Goal: Information Seeking & Learning: Learn about a topic

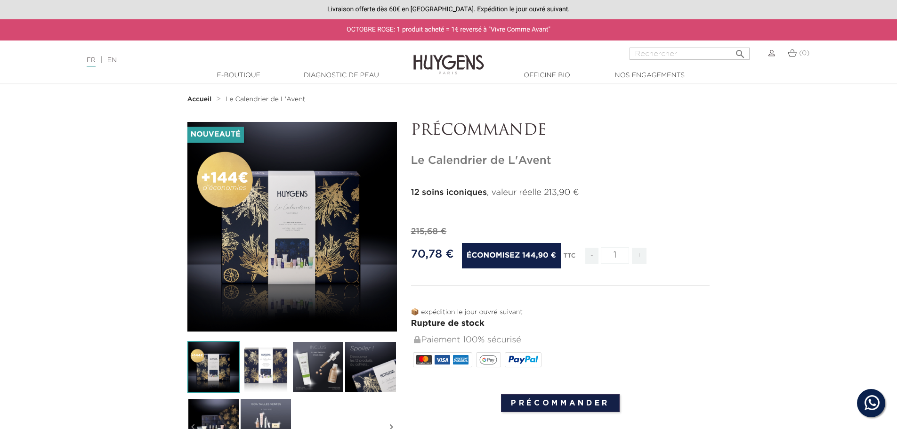
click at [250, 269] on div "" at bounding box center [291, 226] width 209 height 209
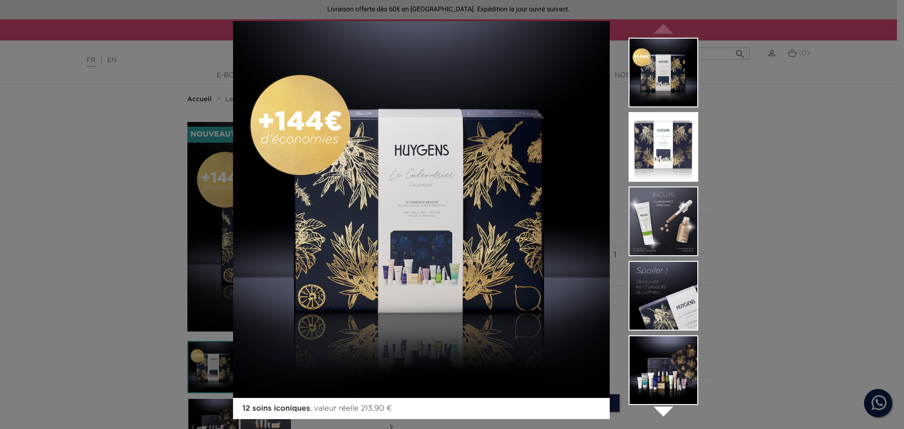
click at [422, 207] on img at bounding box center [421, 209] width 377 height 377
click at [664, 142] on img at bounding box center [663, 147] width 70 height 70
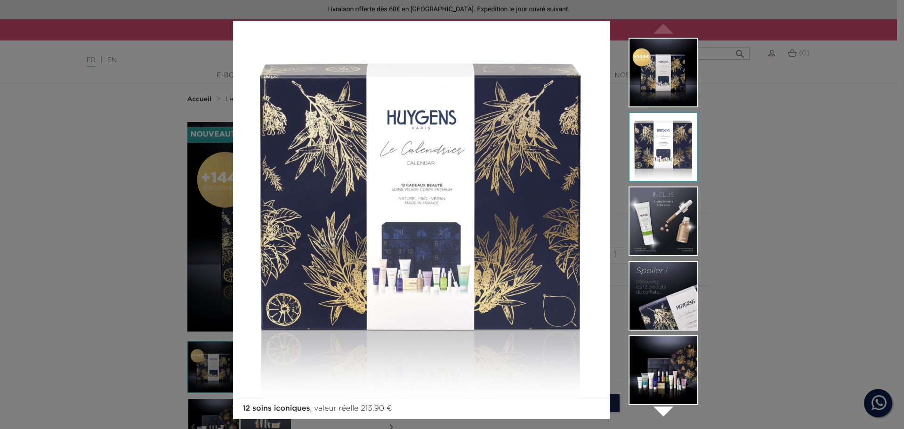
click at [658, 216] on img at bounding box center [663, 221] width 70 height 70
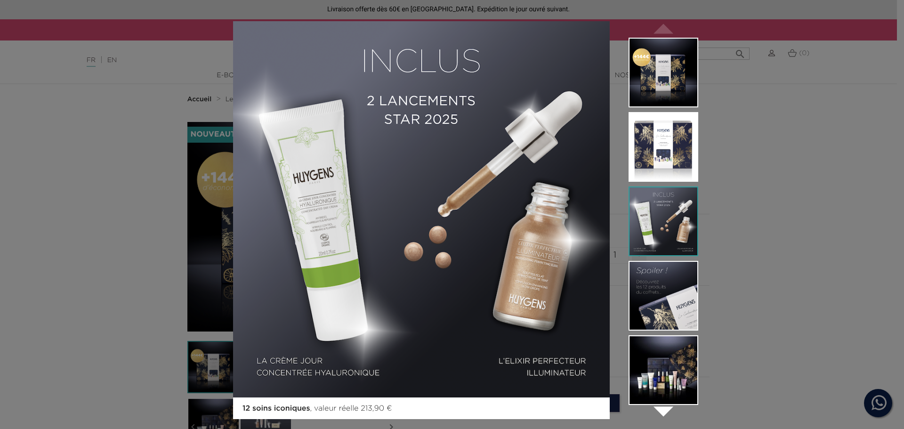
click at [653, 290] on img at bounding box center [663, 296] width 70 height 70
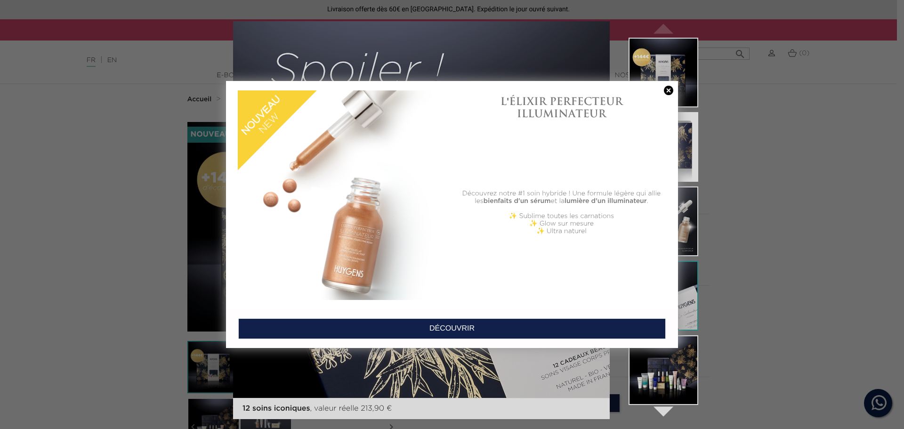
click at [513, 325] on link "DÉCOUVRIR" at bounding box center [451, 328] width 427 height 21
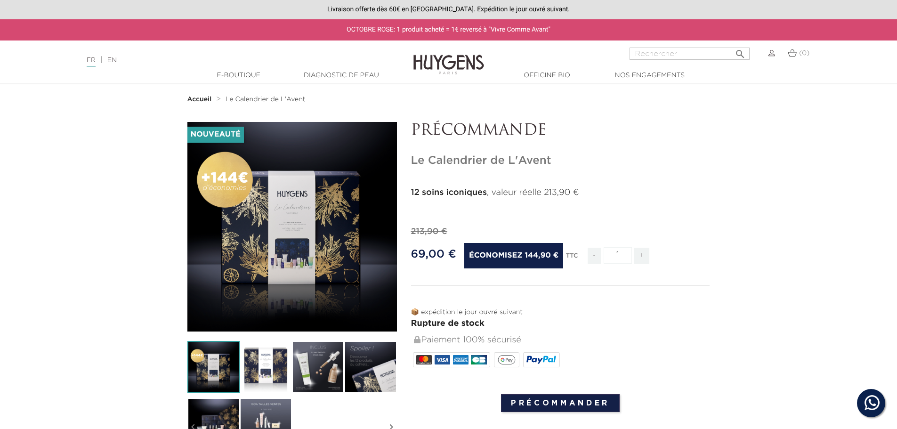
click at [338, 231] on div "" at bounding box center [291, 226] width 209 height 209
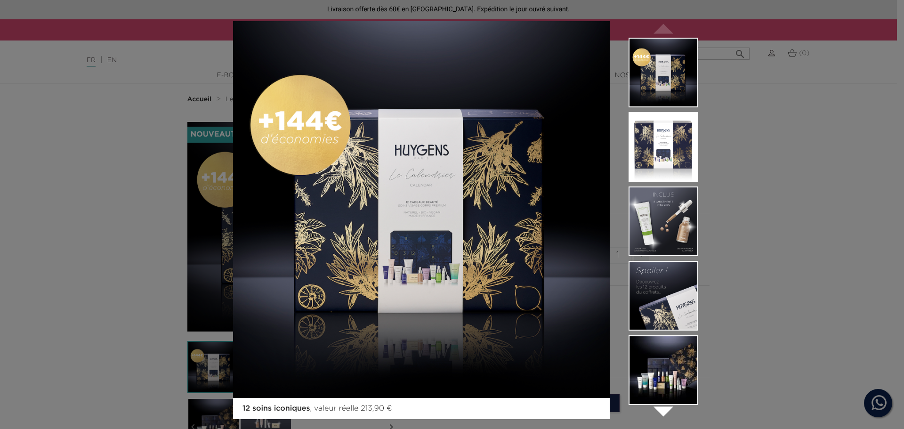
click at [687, 282] on img at bounding box center [663, 296] width 70 height 70
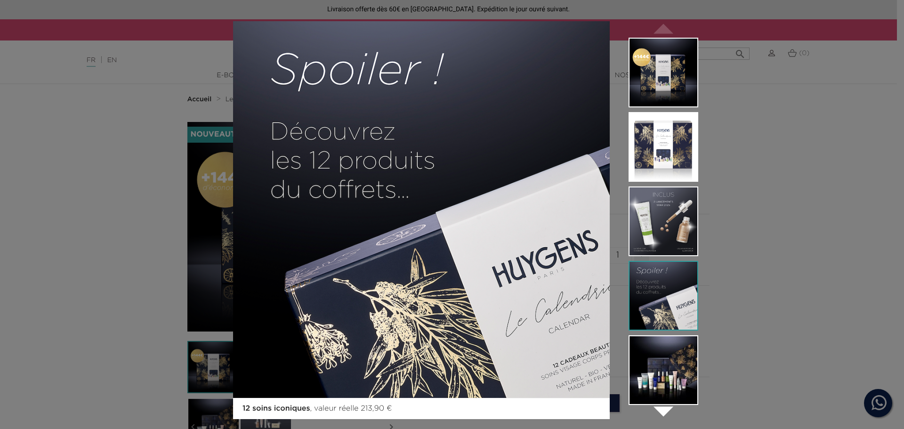
click at [676, 380] on img at bounding box center [663, 370] width 70 height 70
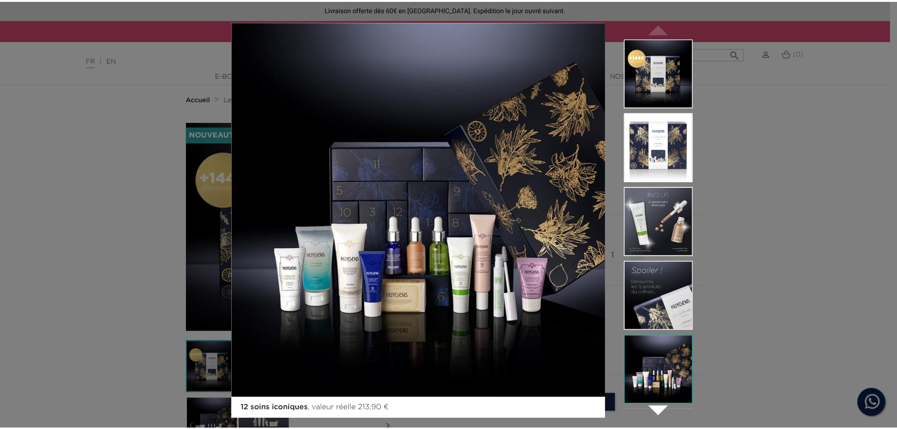
scroll to position [11, 0]
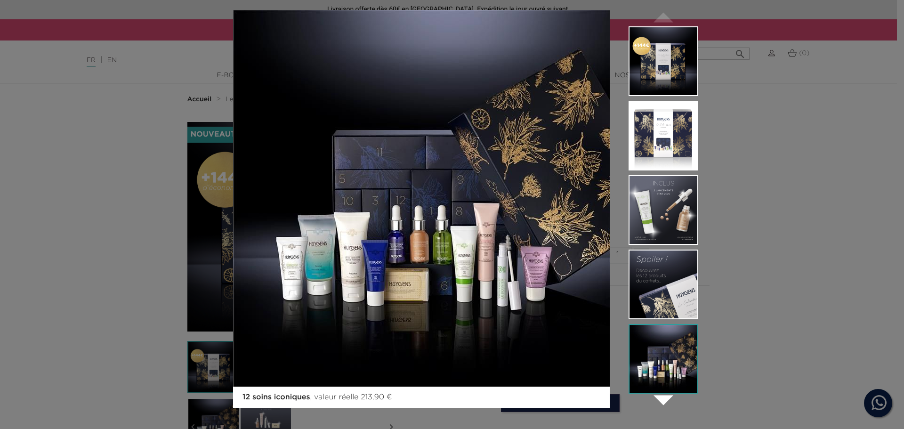
click at [657, 399] on icon "" at bounding box center [663, 399] width 47 height 47
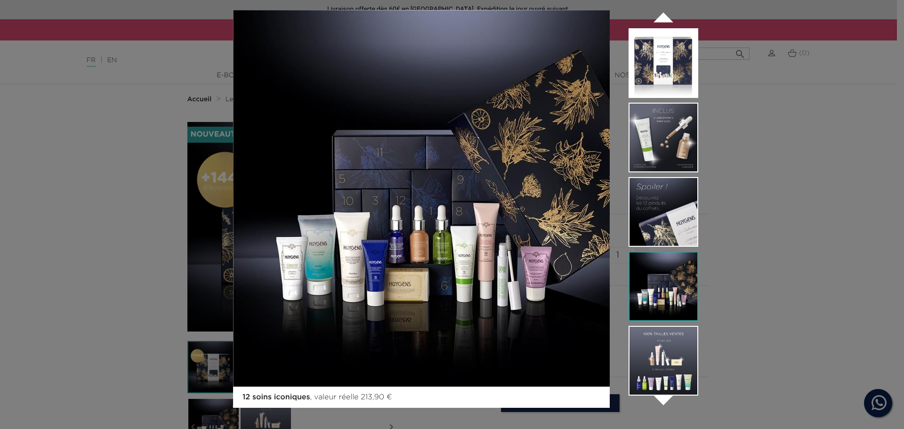
click at [673, 361] on img at bounding box center [663, 361] width 70 height 70
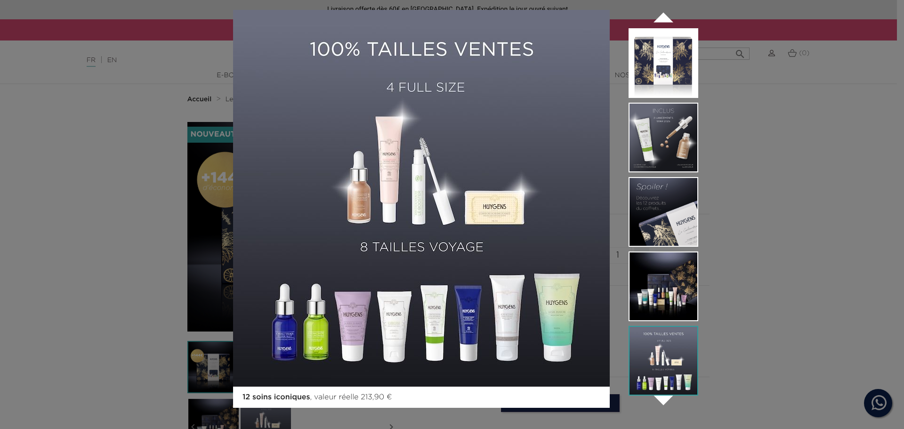
click at [824, 131] on div "12 soins iconiques , valeur réelle 213,90 €  " at bounding box center [452, 214] width 904 height 429
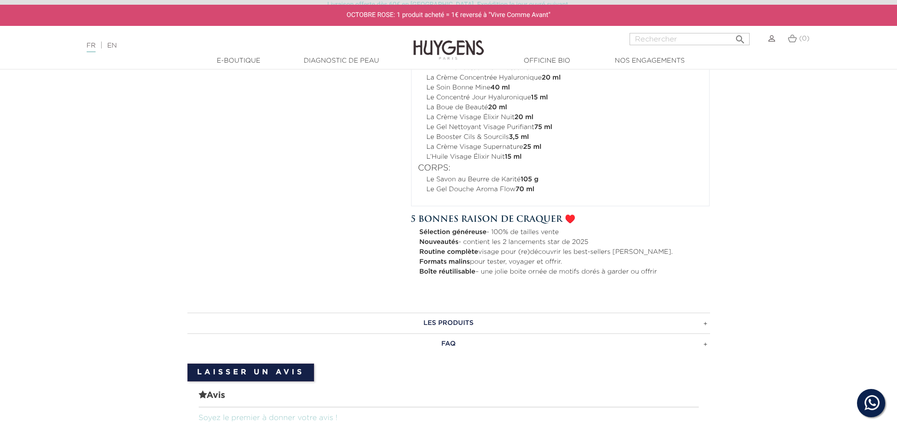
scroll to position [706, 0]
